Goal: Task Accomplishment & Management: Use online tool/utility

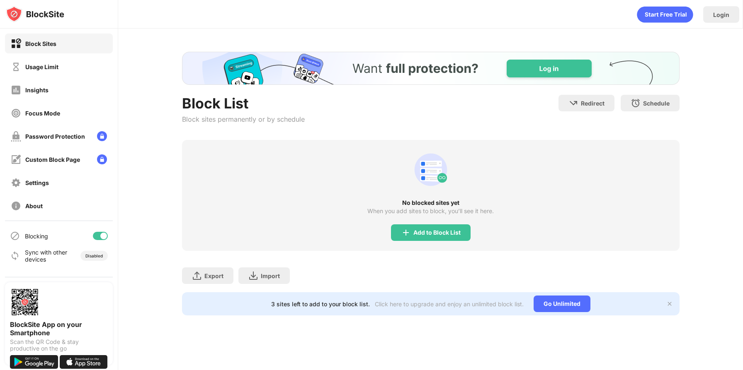
click at [406, 196] on div "No blocked sites yet When you add sites to block, you’ll see it here. Add to Bl…" at bounding box center [430, 195] width 497 height 111
click at [404, 228] on img at bounding box center [406, 233] width 10 height 10
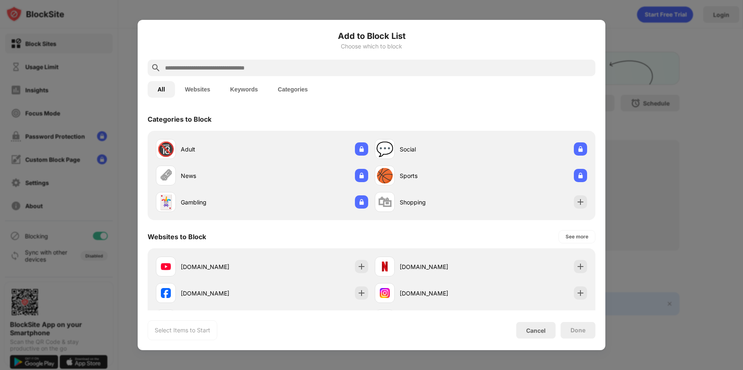
click at [447, 71] on input "text" at bounding box center [378, 68] width 428 height 10
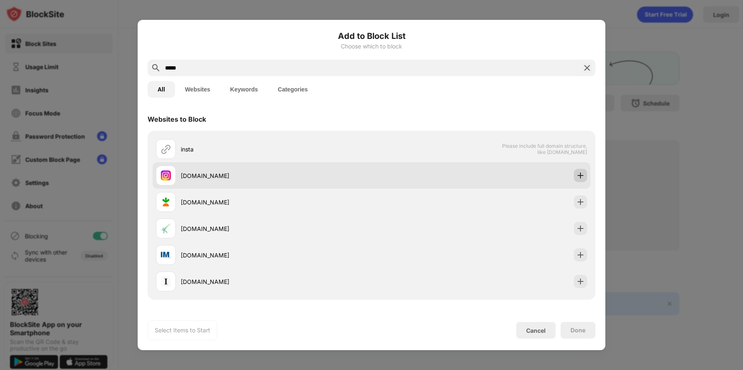
type input "*****"
click at [577, 175] on img at bounding box center [580, 176] width 8 height 8
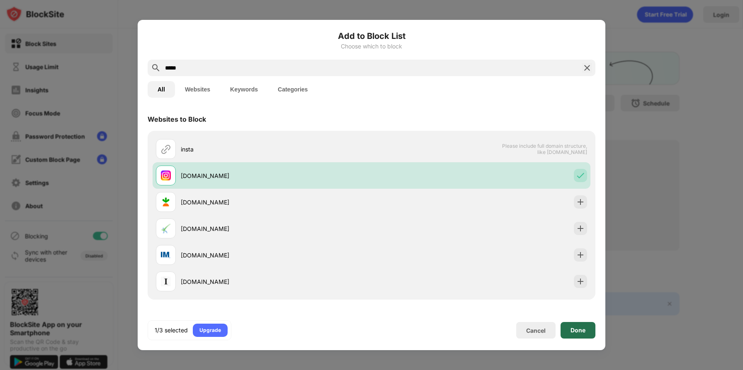
click at [566, 325] on div "Done" at bounding box center [577, 330] width 35 height 17
